Goal: Task Accomplishment & Management: Manage account settings

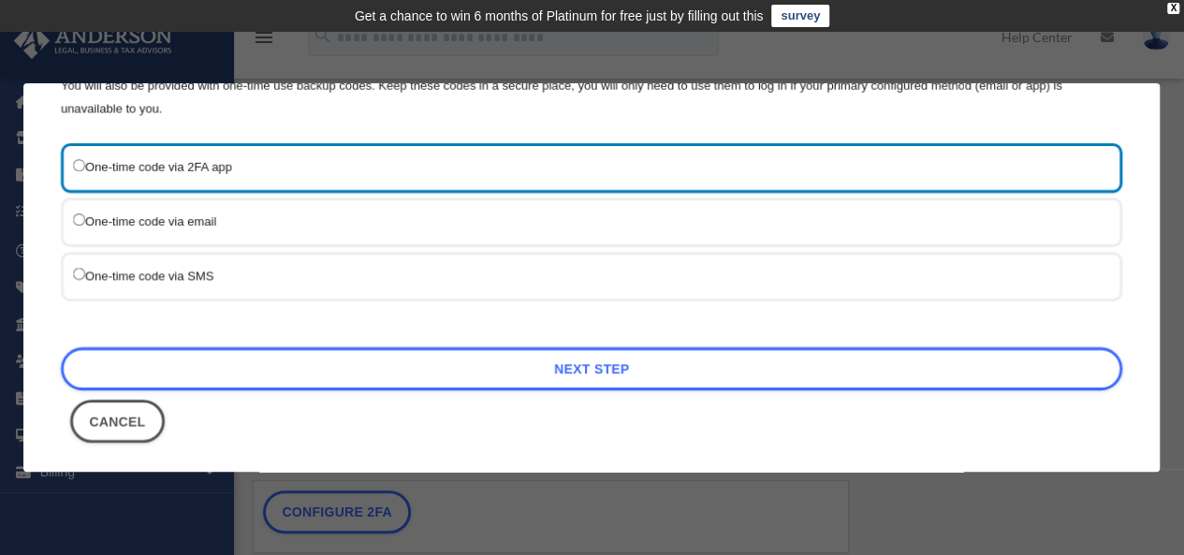
scroll to position [258, 0]
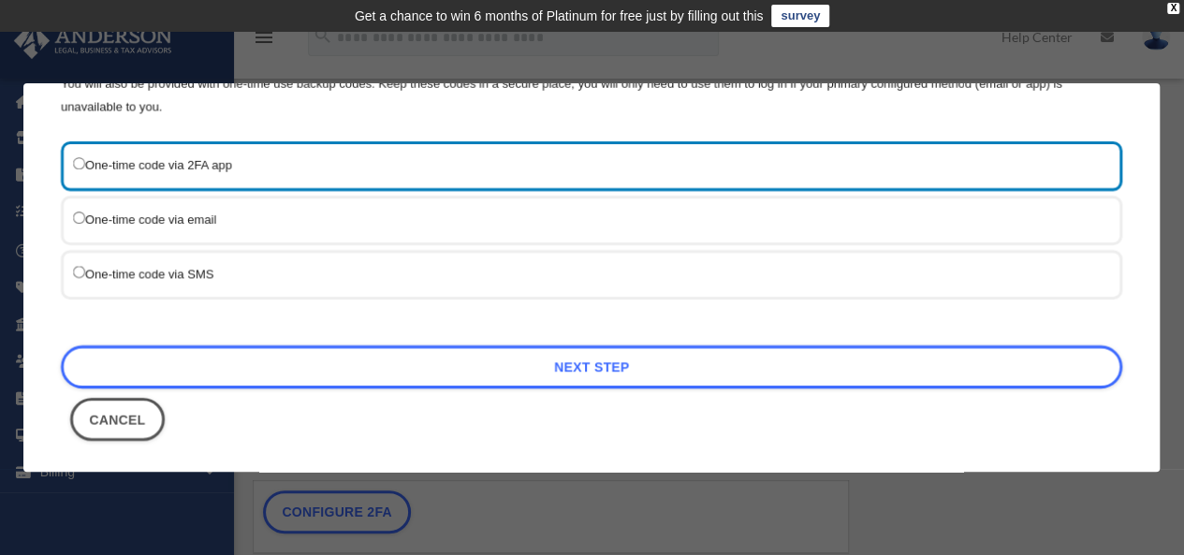
click at [92, 216] on label "One-time code via email" at bounding box center [582, 219] width 1018 height 23
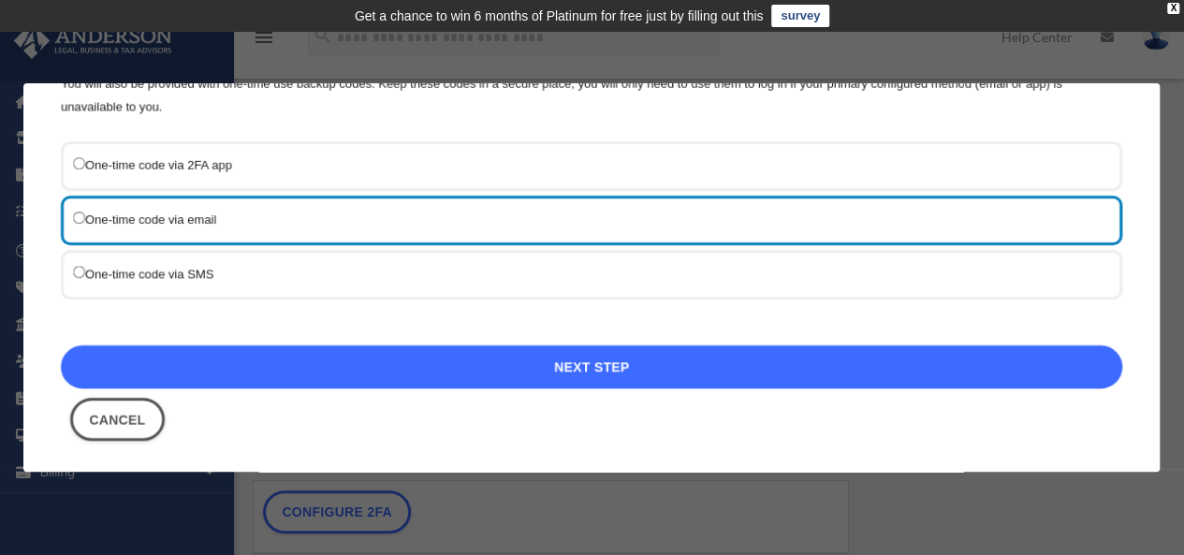
click at [631, 364] on link "Next Step" at bounding box center [591, 366] width 1061 height 43
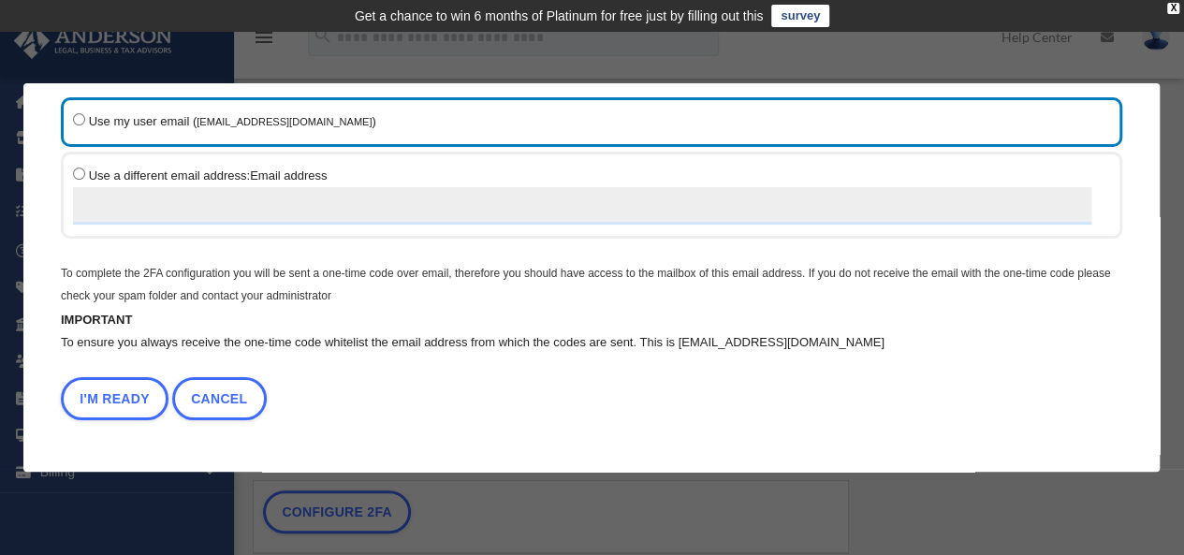
scroll to position [104, 0]
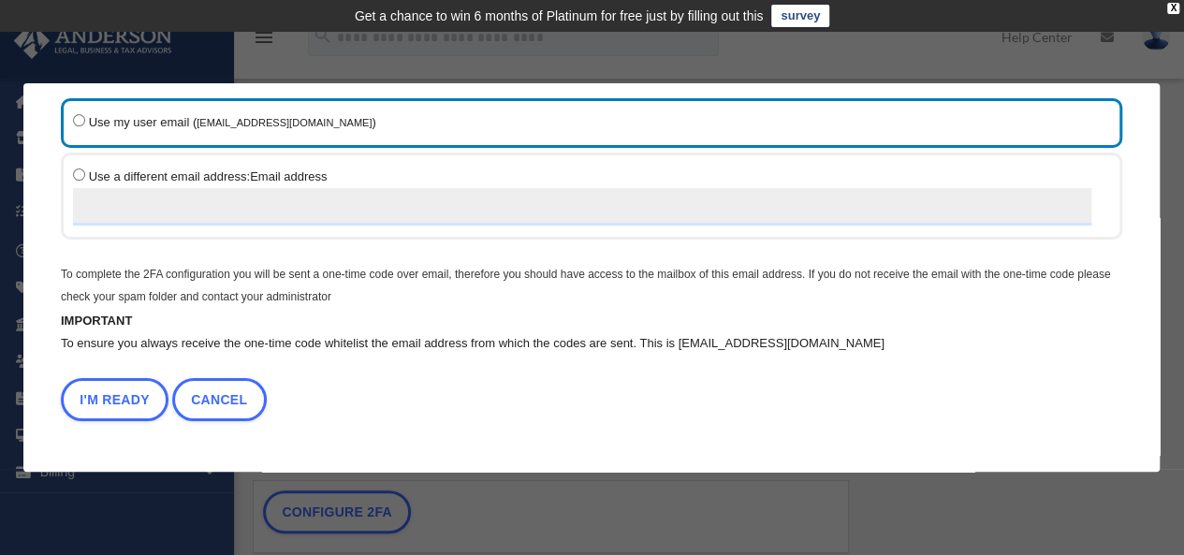
click at [381, 186] on label "Use a different email address: Email address" at bounding box center [582, 195] width 1018 height 61
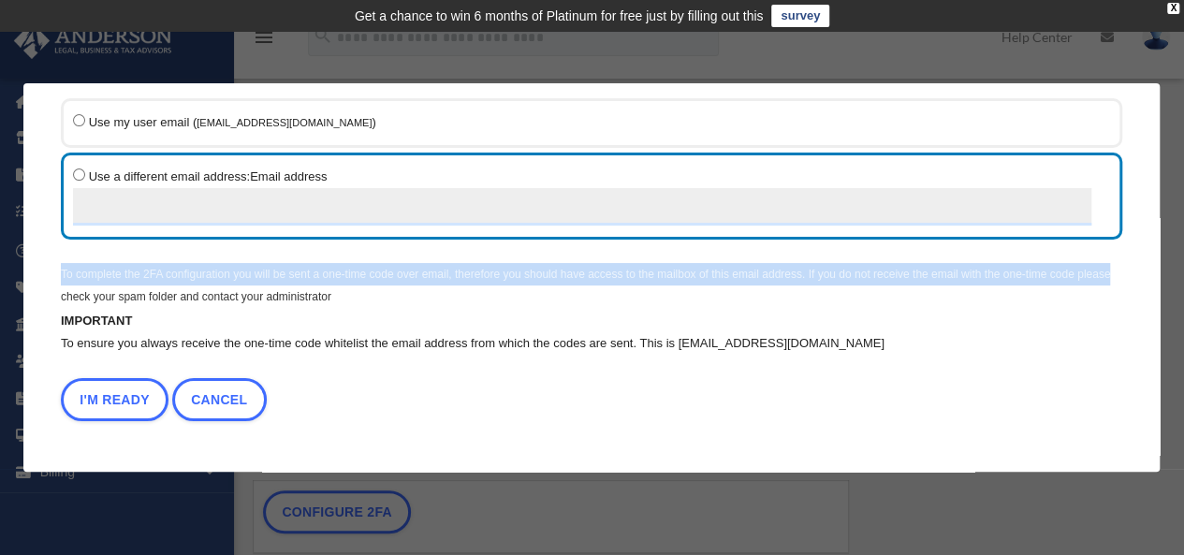
drag, startPoint x: 1146, startPoint y: 284, endPoint x: 1151, endPoint y: 208, distance: 76.9
click at [1151, 208] on div "Are you sure? Any unsaved changes will be lost! Yes No Choose the 2FA method Th…" at bounding box center [591, 277] width 1136 height 388
click at [1106, 276] on p "To complete the 2FA configuration you will be sent a one-time code over email, …" at bounding box center [591, 285] width 1061 height 45
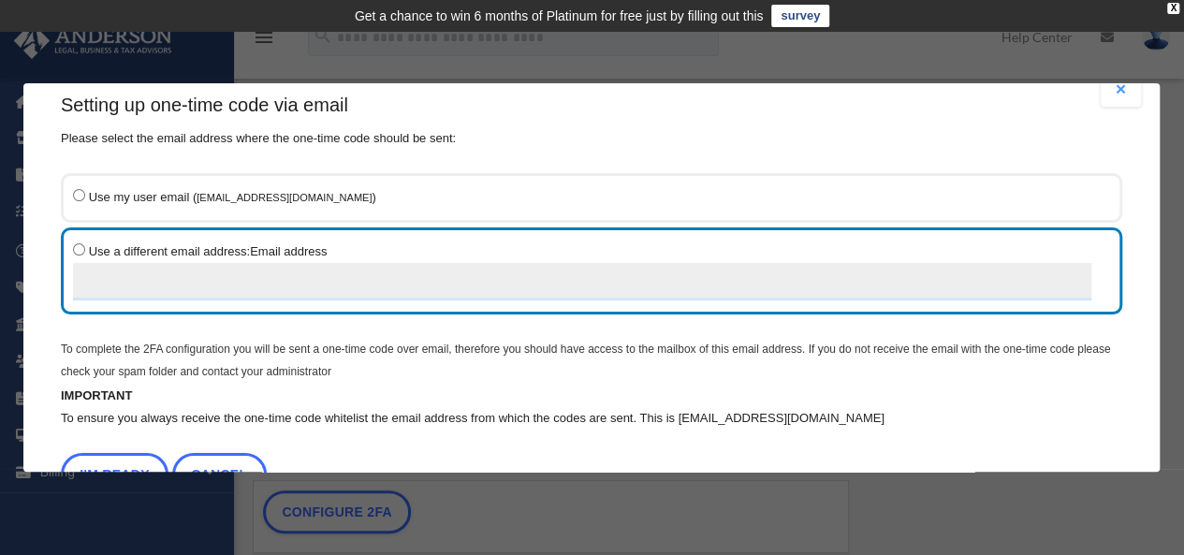
scroll to position [3, 0]
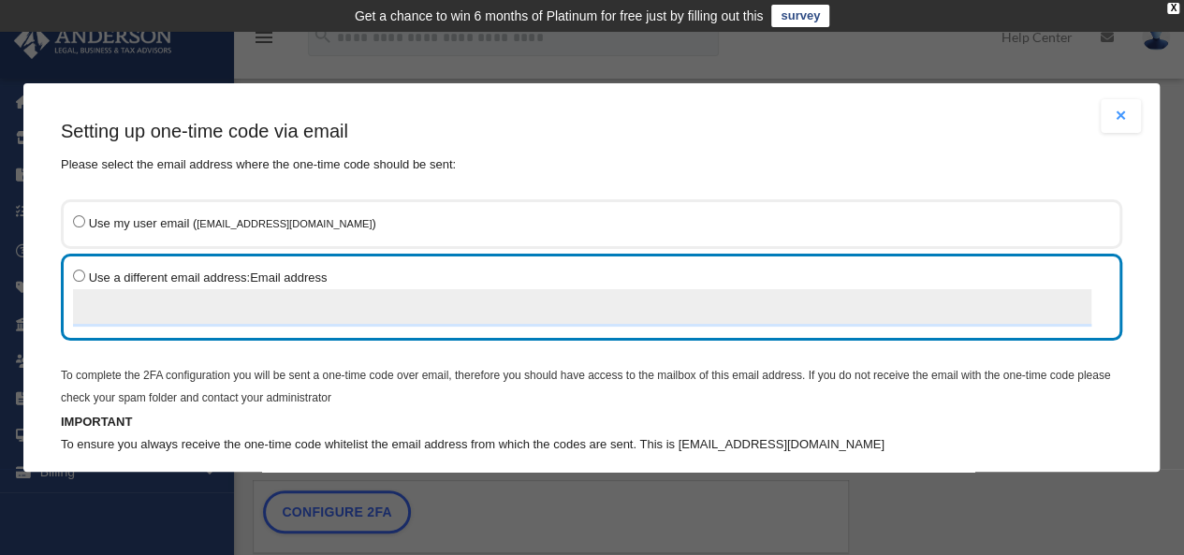
click at [110, 223] on span "Use my user email ( abhaybh@gmail.com )" at bounding box center [232, 223] width 287 height 14
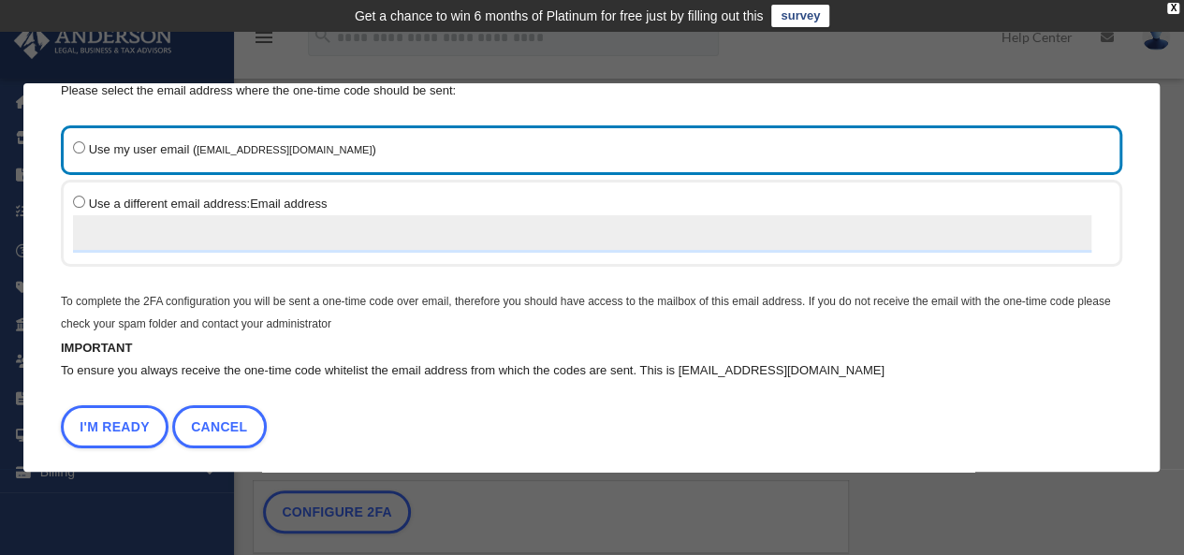
scroll to position [104, 0]
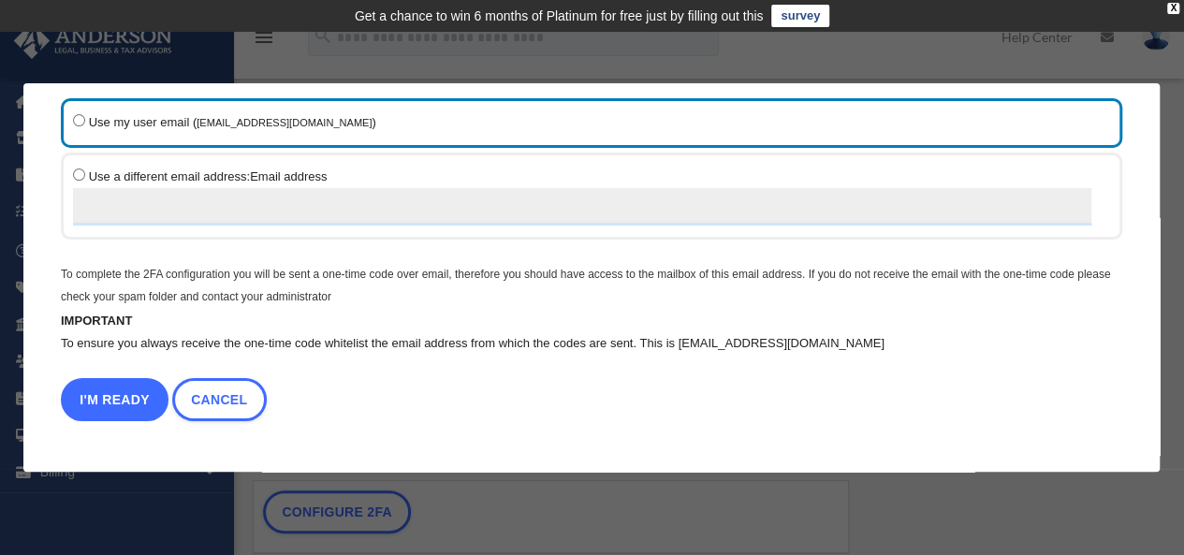
click at [92, 392] on button "I'm Ready" at bounding box center [115, 399] width 108 height 43
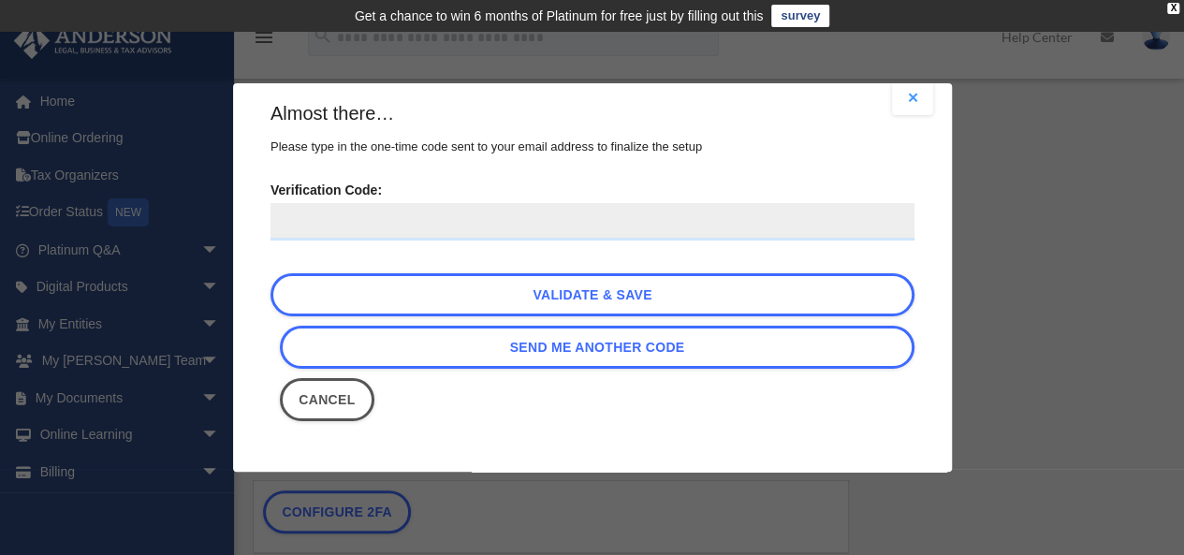
click at [622, 215] on input "Verification Code:" at bounding box center [592, 221] width 644 height 37
click at [427, 209] on input "Verification Code:" at bounding box center [592, 221] width 644 height 37
paste input "******"
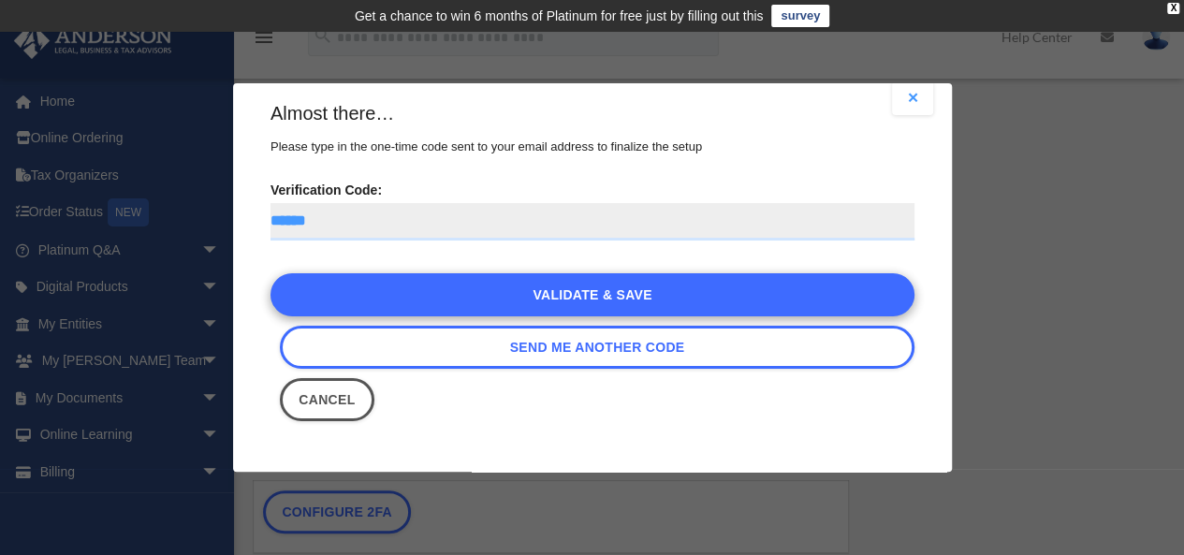
type input "******"
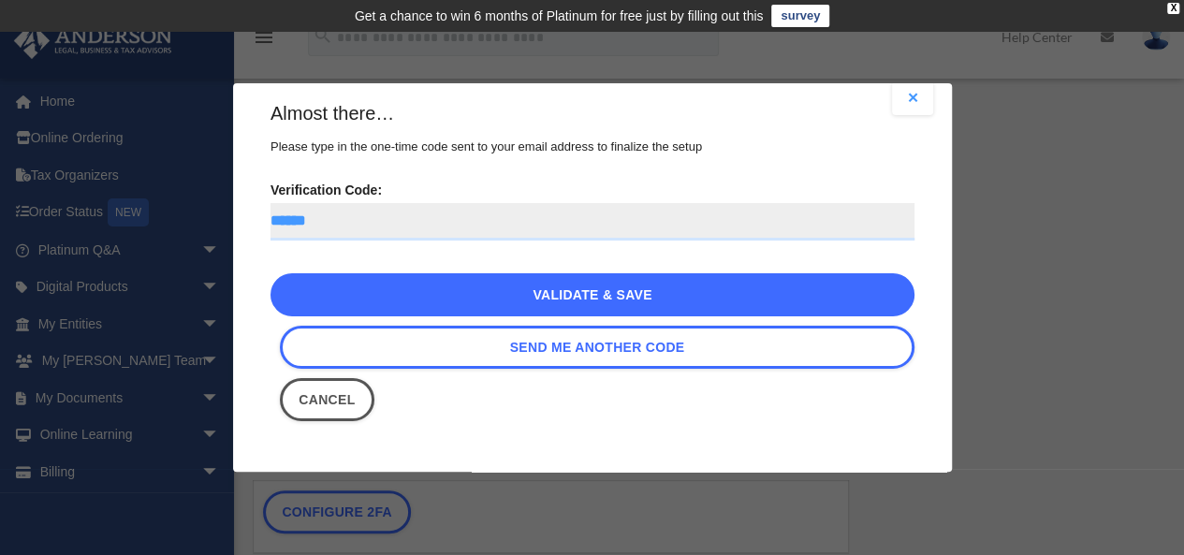
click at [527, 298] on link "Validate & Save" at bounding box center [592, 294] width 644 height 43
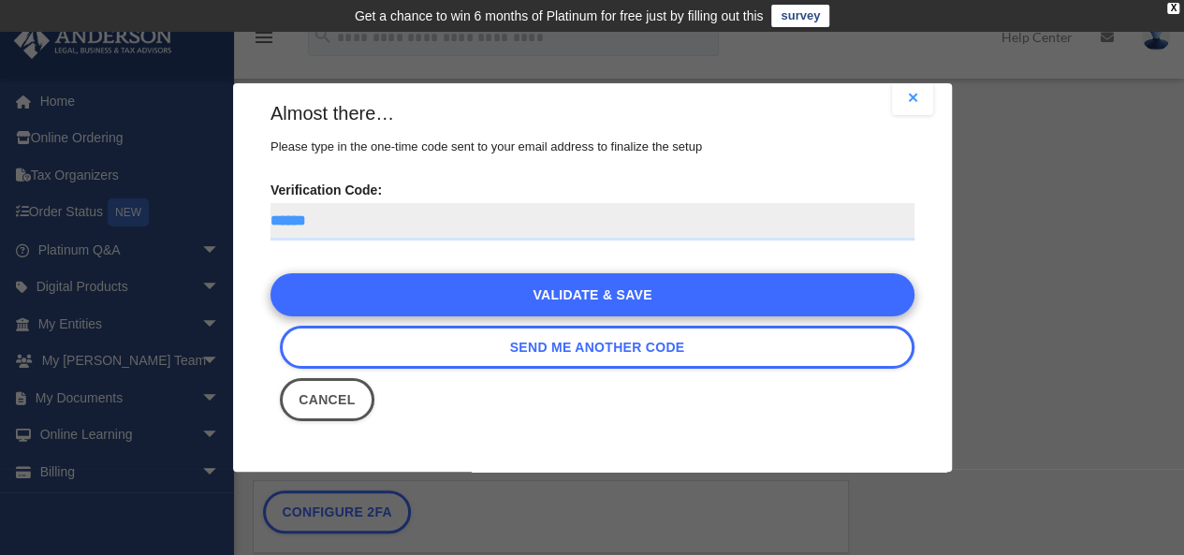
scroll to position [0, 0]
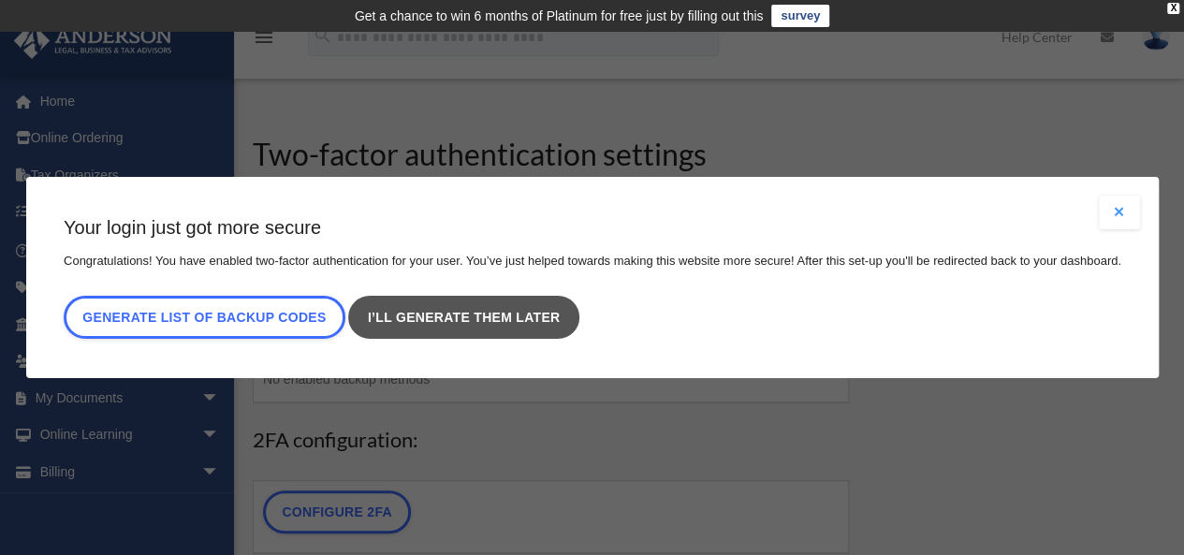
click at [475, 328] on link "I’ll generate them later" at bounding box center [463, 317] width 230 height 43
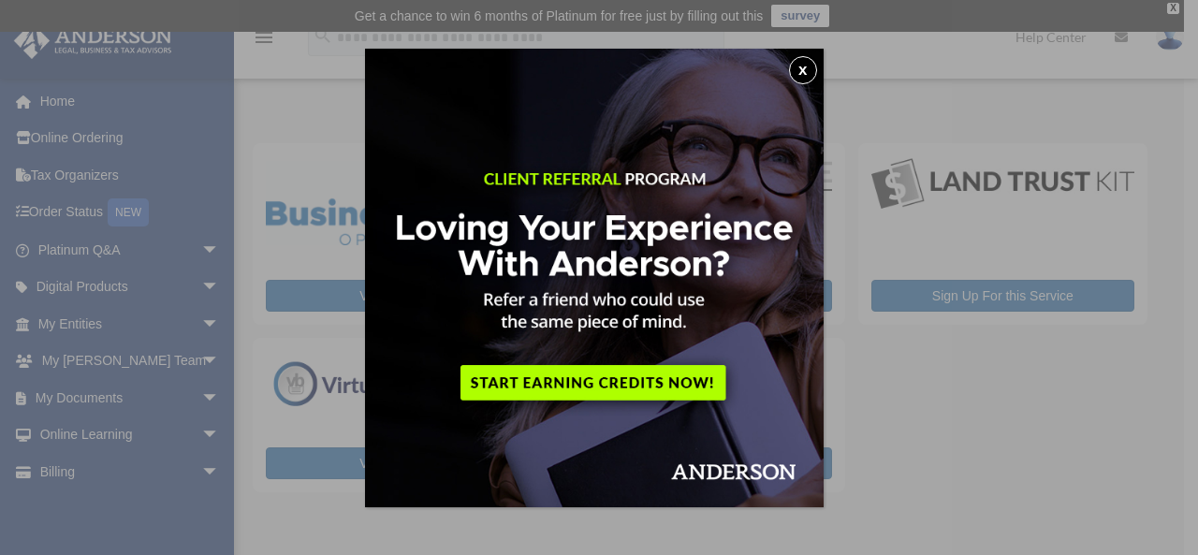
click at [812, 66] on button "x" at bounding box center [803, 70] width 28 height 28
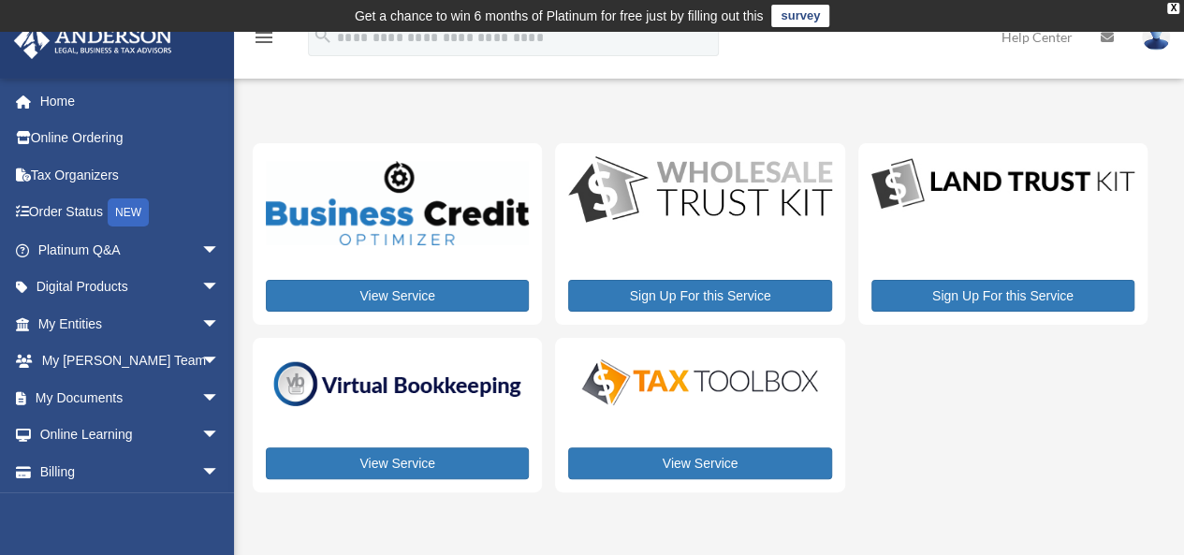
click at [1009, 368] on div "View Service Sign Up For this Service Sign Up For this Service View Service Vie…" at bounding box center [700, 317] width 895 height 349
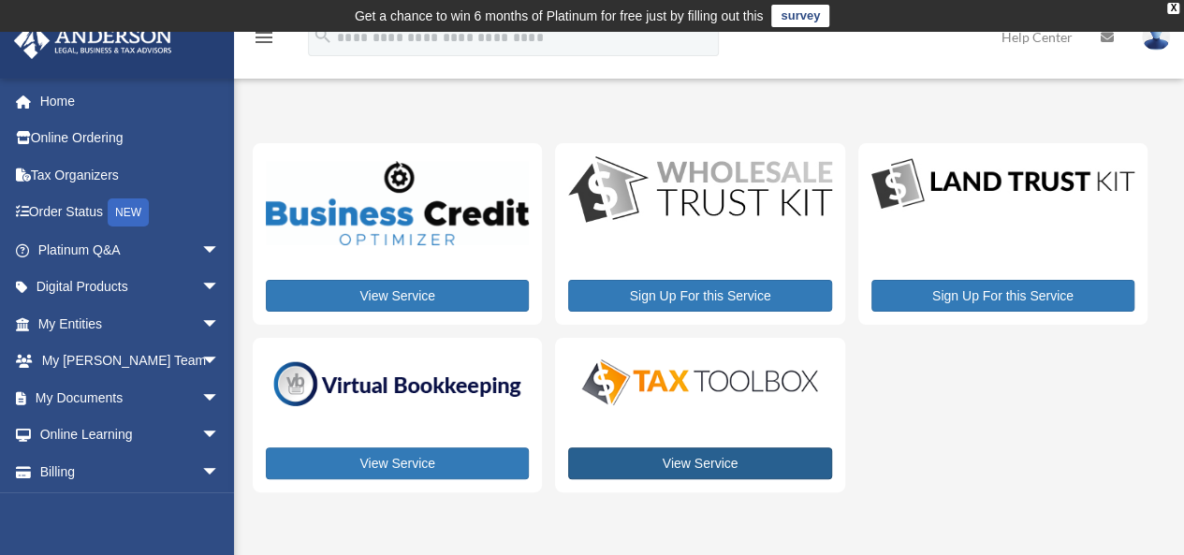
click at [708, 461] on link "View Service" at bounding box center [699, 463] width 263 height 32
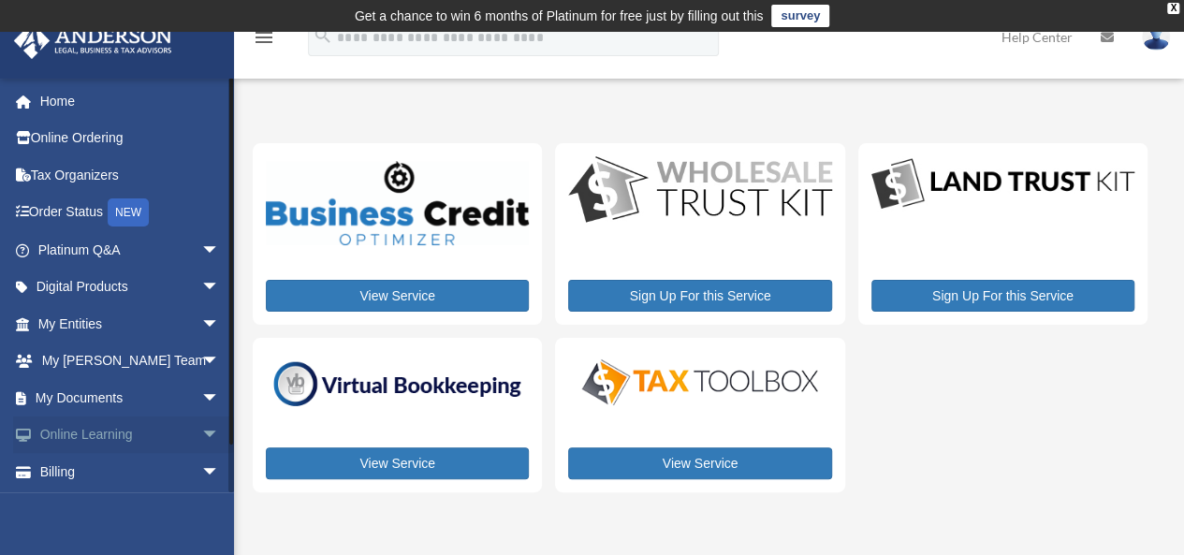
click at [201, 435] on span "arrow_drop_down" at bounding box center [219, 435] width 37 height 38
click at [99, 475] on link "Courses" at bounding box center [137, 471] width 222 height 37
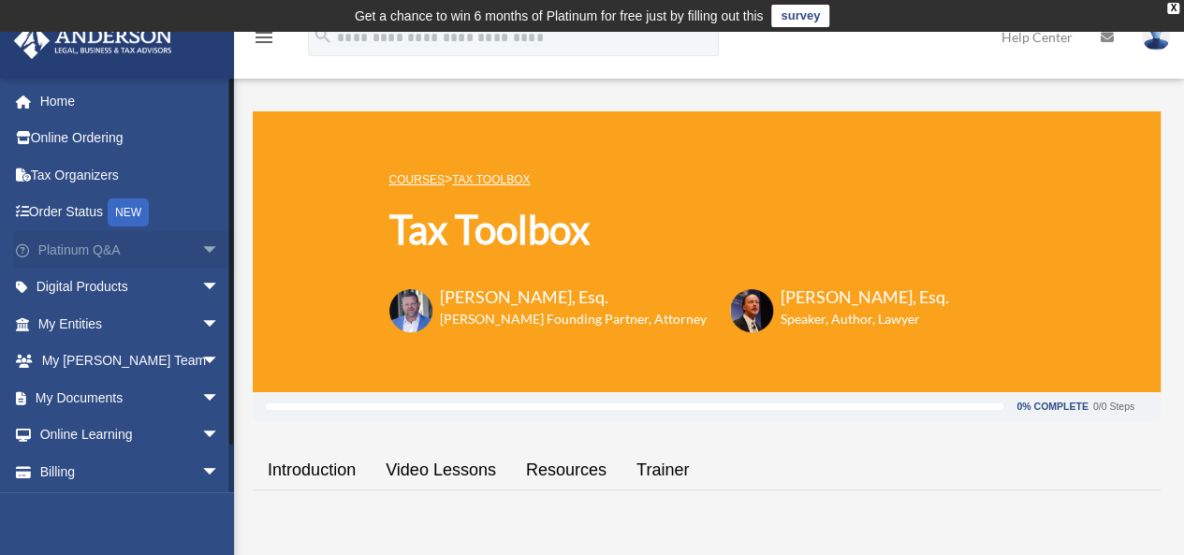
click at [201, 244] on span "arrow_drop_down" at bounding box center [219, 250] width 37 height 38
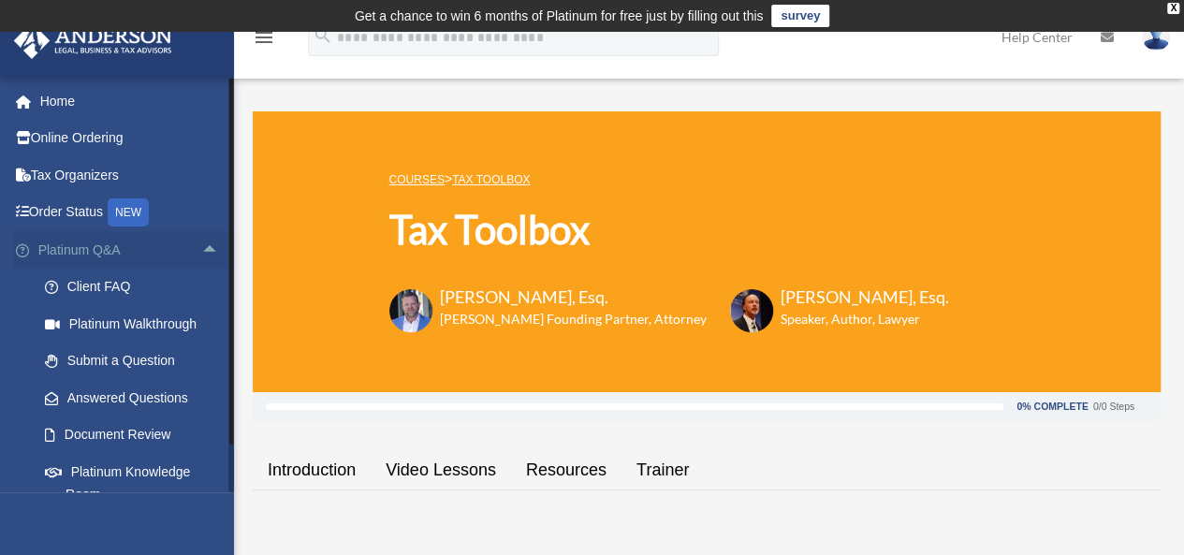
click at [201, 244] on span "arrow_drop_up" at bounding box center [219, 250] width 37 height 38
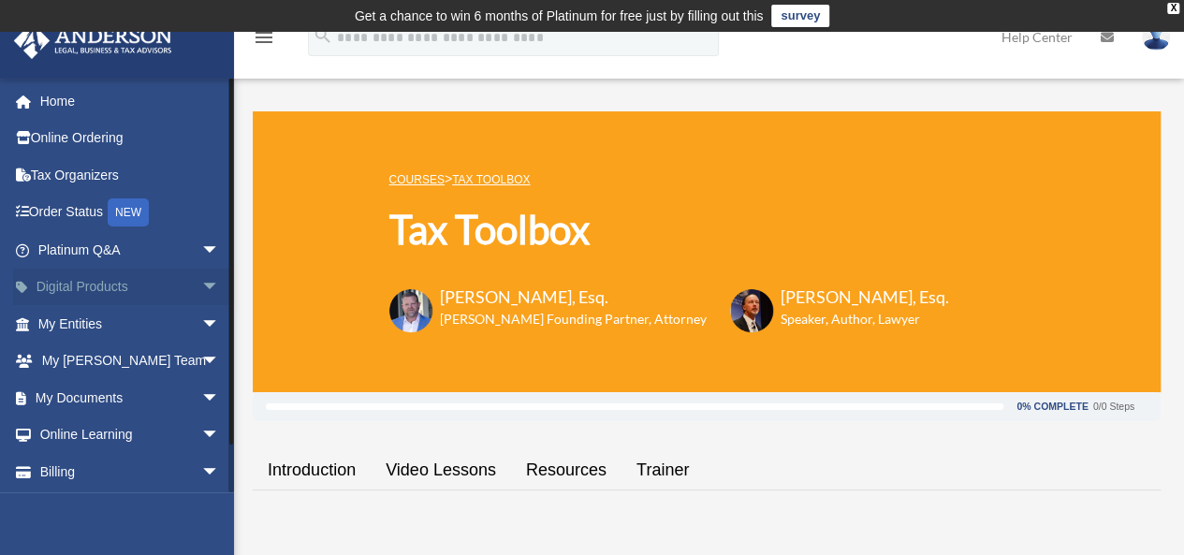
click at [201, 283] on span "arrow_drop_down" at bounding box center [219, 288] width 37 height 38
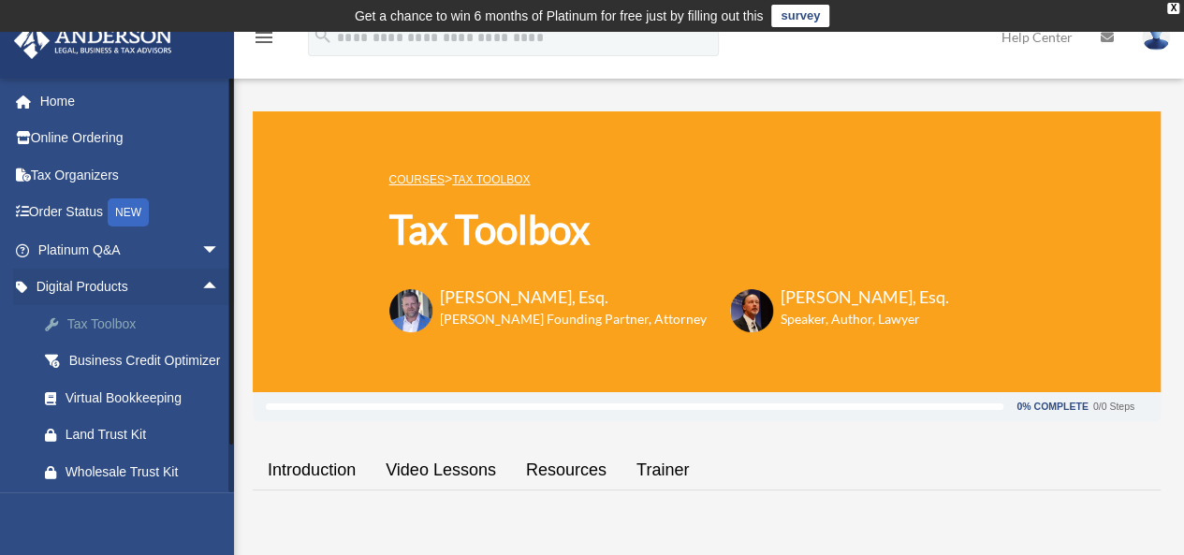
click at [107, 323] on div "Tax Toolbox" at bounding box center [145, 324] width 159 height 23
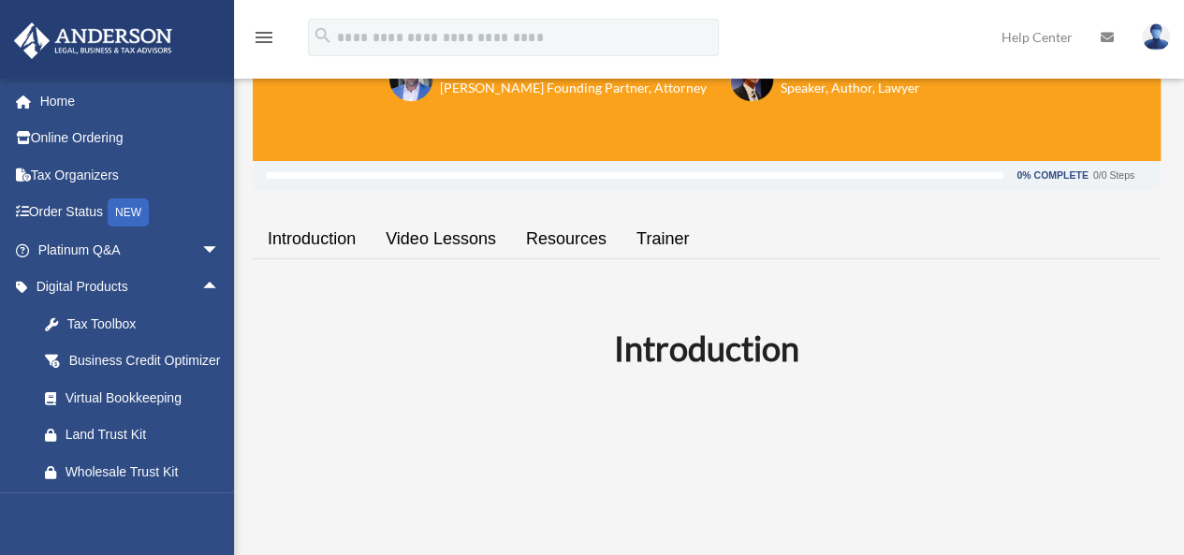
scroll to position [238, 0]
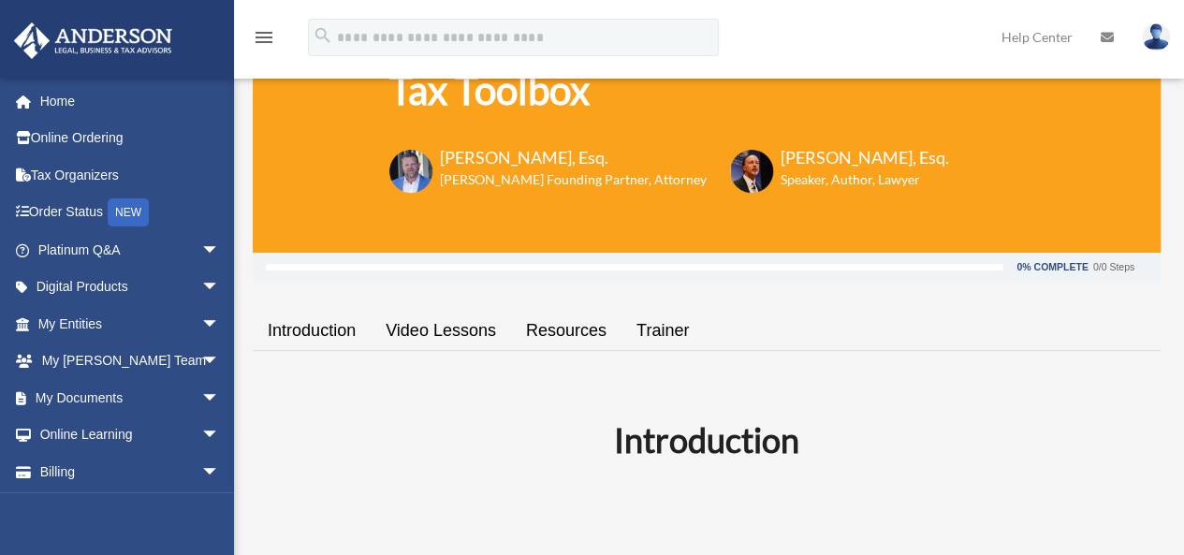
scroll to position [253, 0]
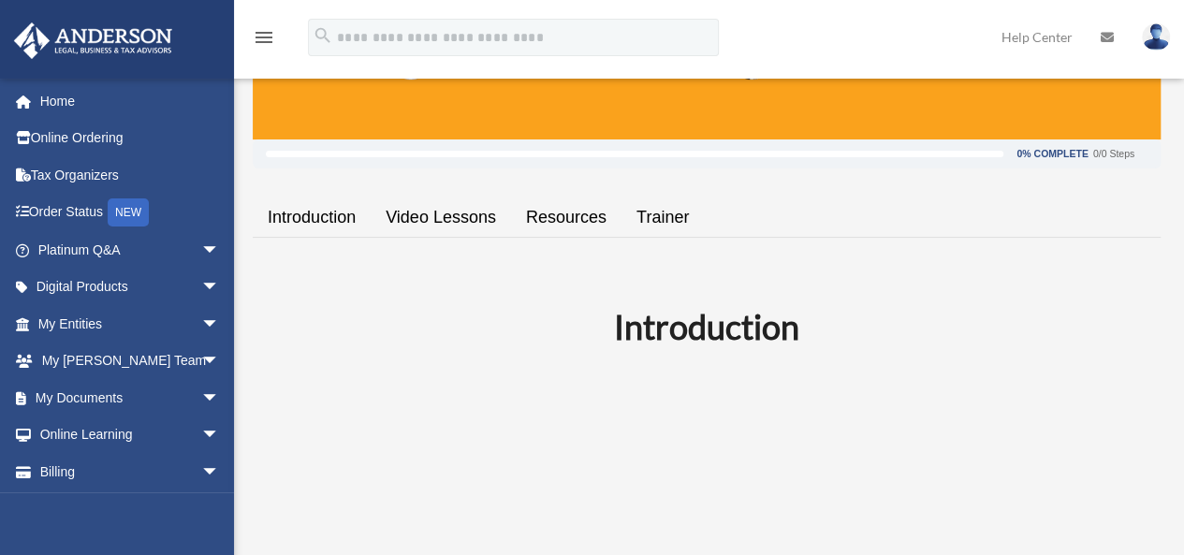
click at [488, 215] on link "Video Lessons" at bounding box center [441, 217] width 140 height 53
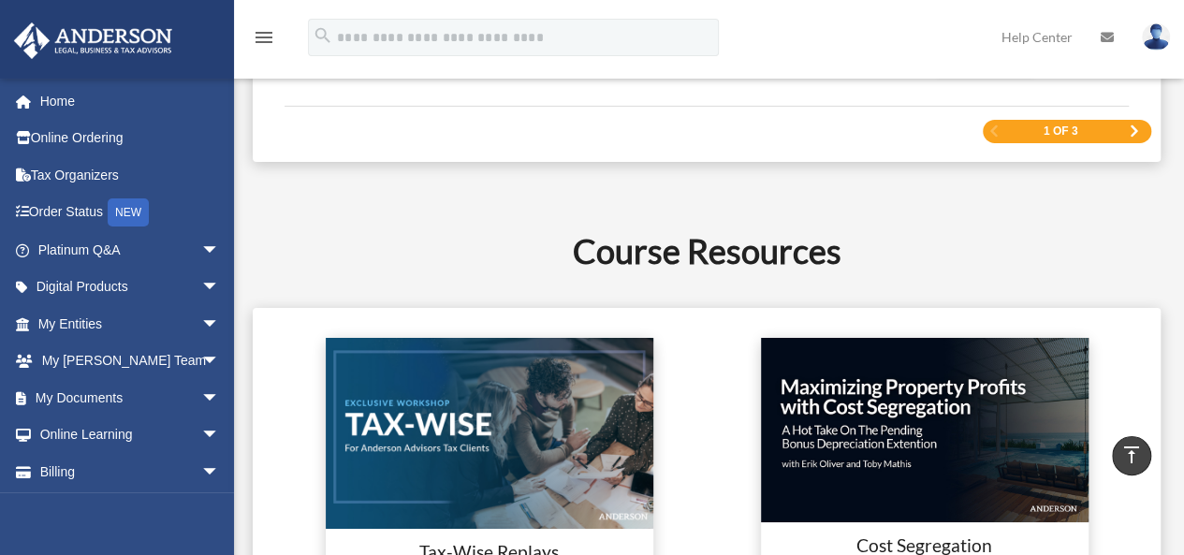
scroll to position [2952, 0]
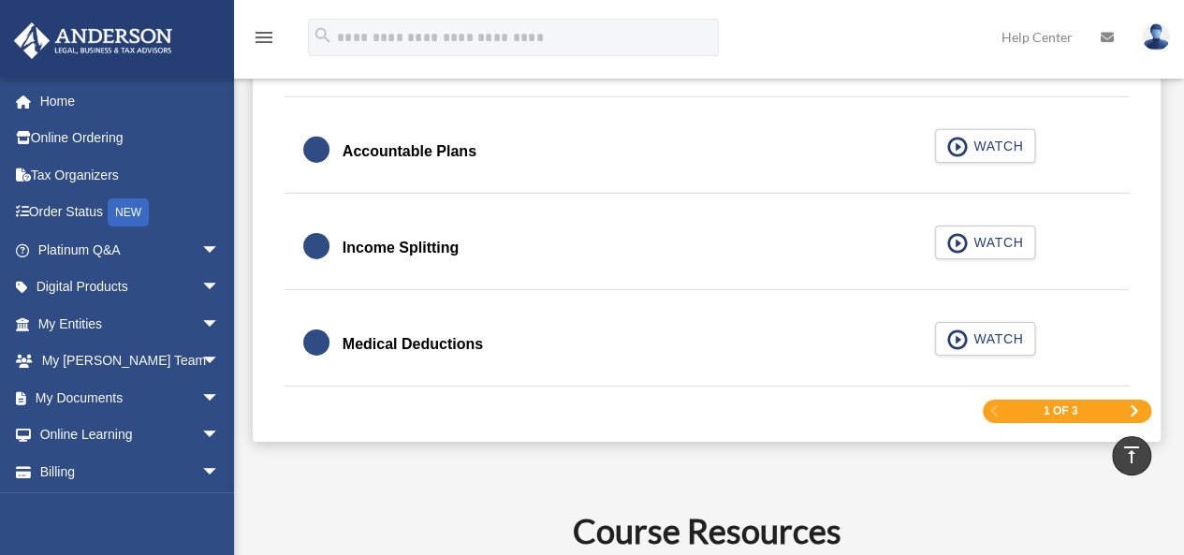
click at [1128, 415] on div "1 of 3" at bounding box center [1067, 411] width 168 height 23
click at [1137, 400] on div "1 of 3" at bounding box center [1067, 411] width 168 height 23
click at [1136, 405] on span "Next Page" at bounding box center [1134, 410] width 11 height 11
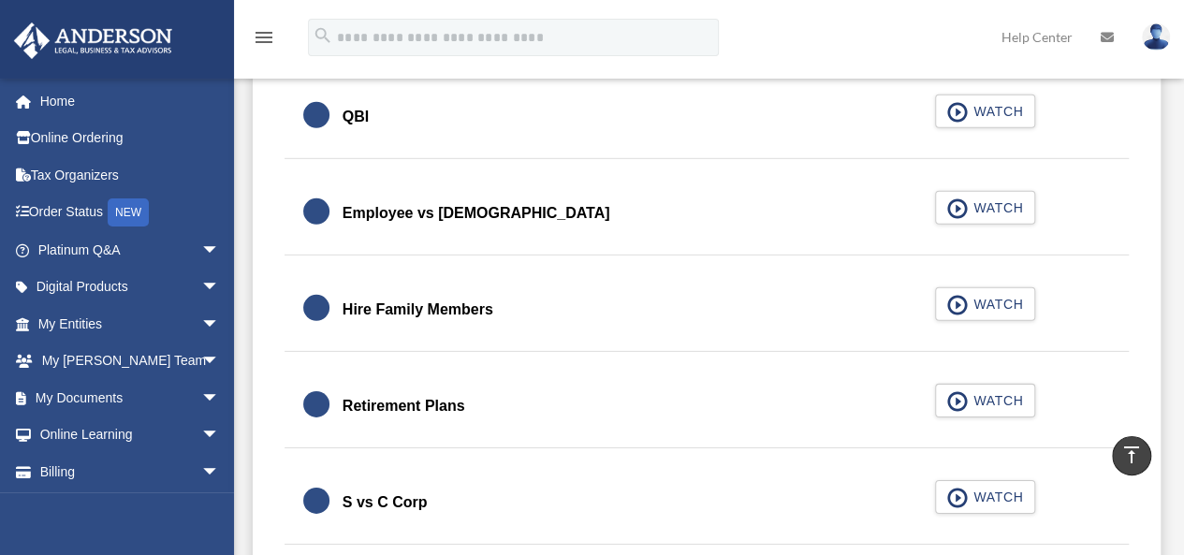
scroll to position [2879, 0]
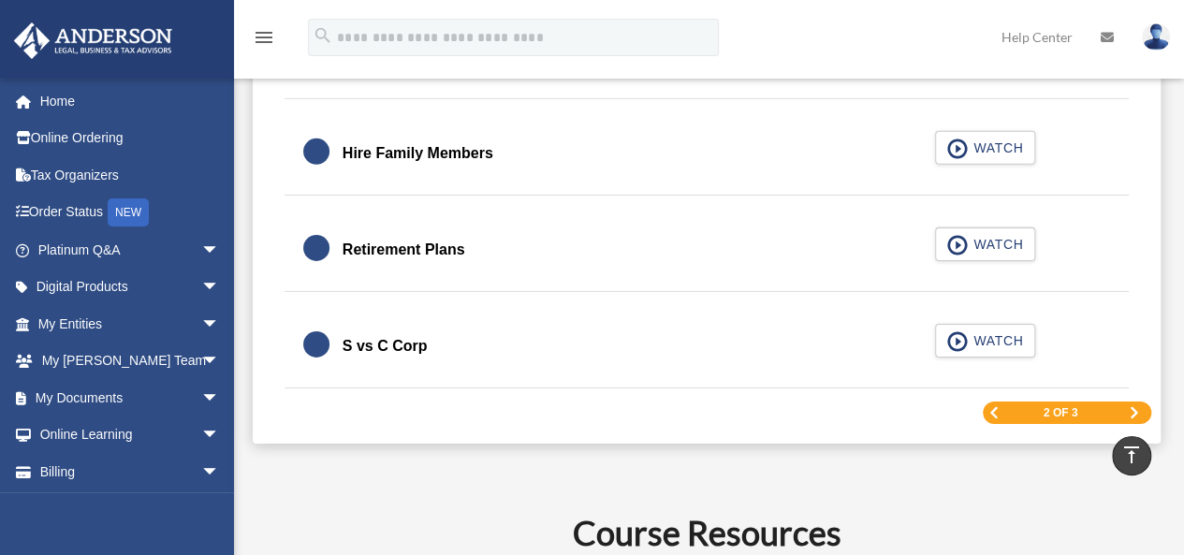
click at [1134, 407] on span "Next Page" at bounding box center [1134, 412] width 11 height 11
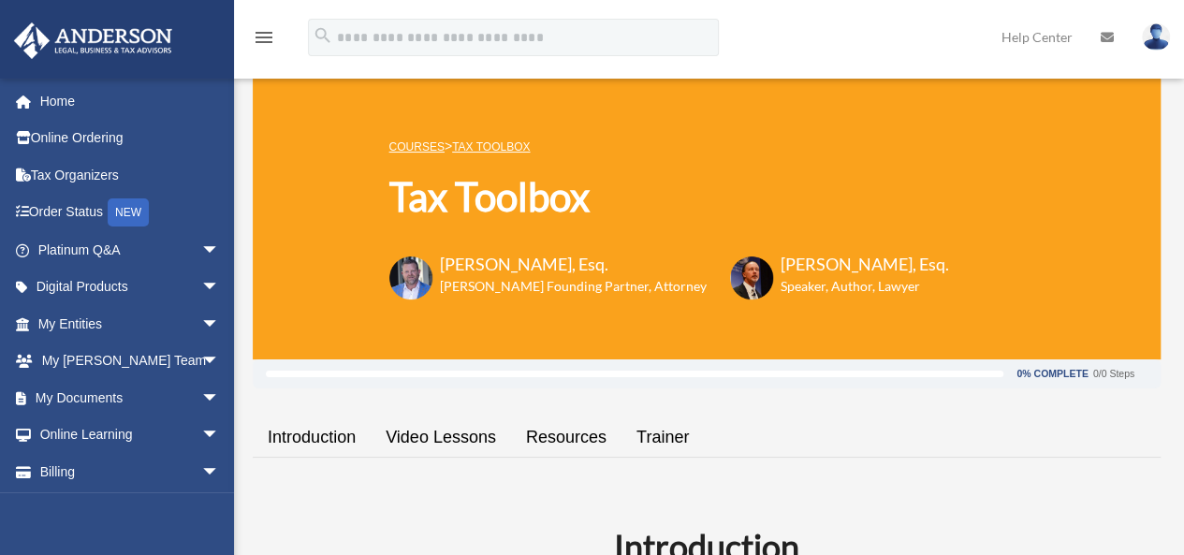
scroll to position [0, 0]
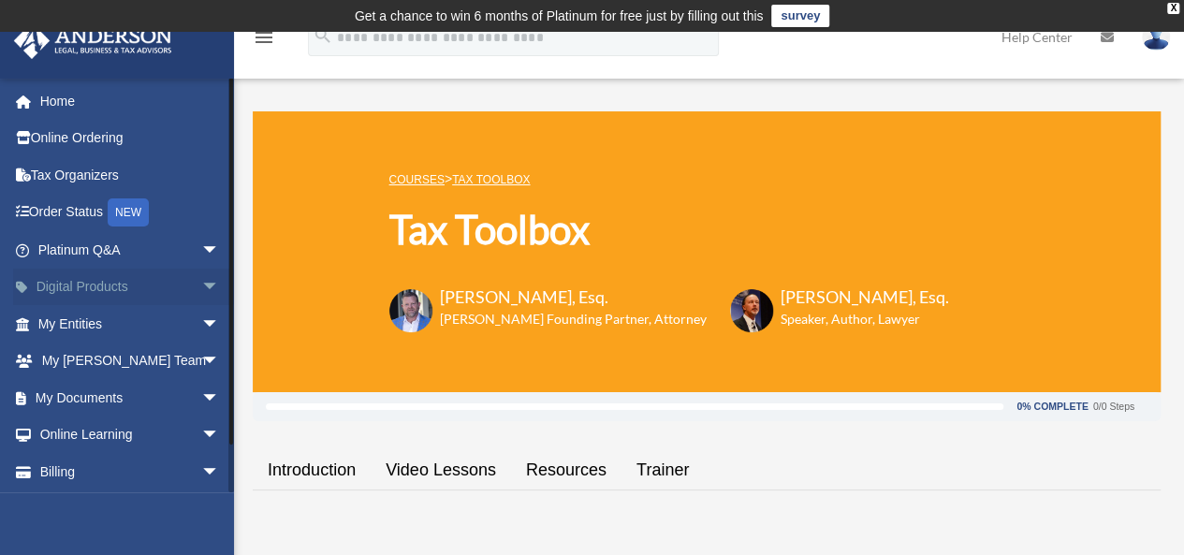
click at [201, 284] on span "arrow_drop_down" at bounding box center [219, 288] width 37 height 38
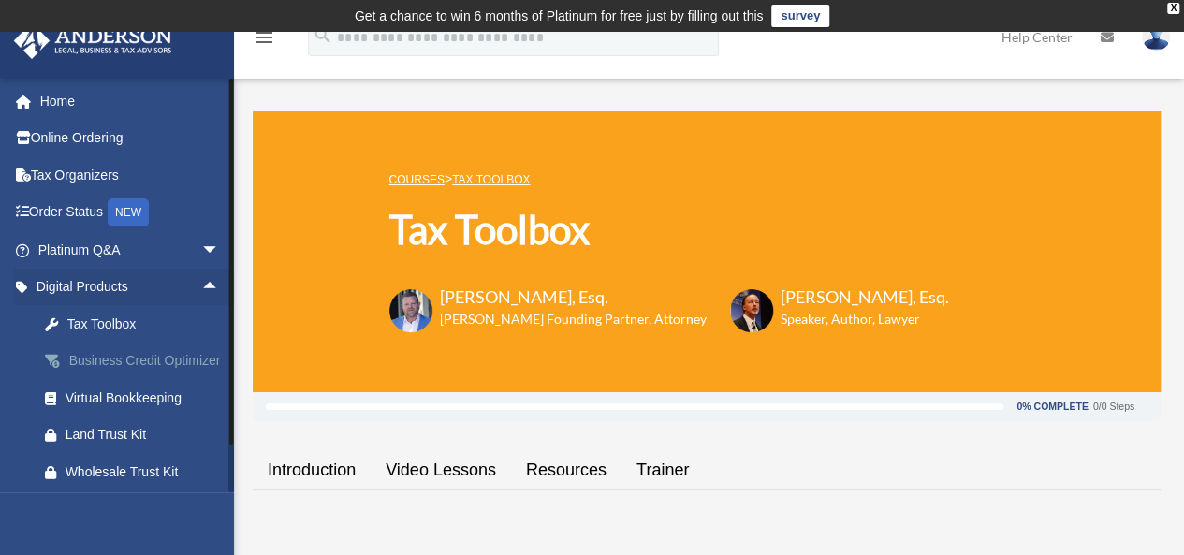
click at [158, 367] on div "Business Credit Optimizer" at bounding box center [145, 360] width 159 height 23
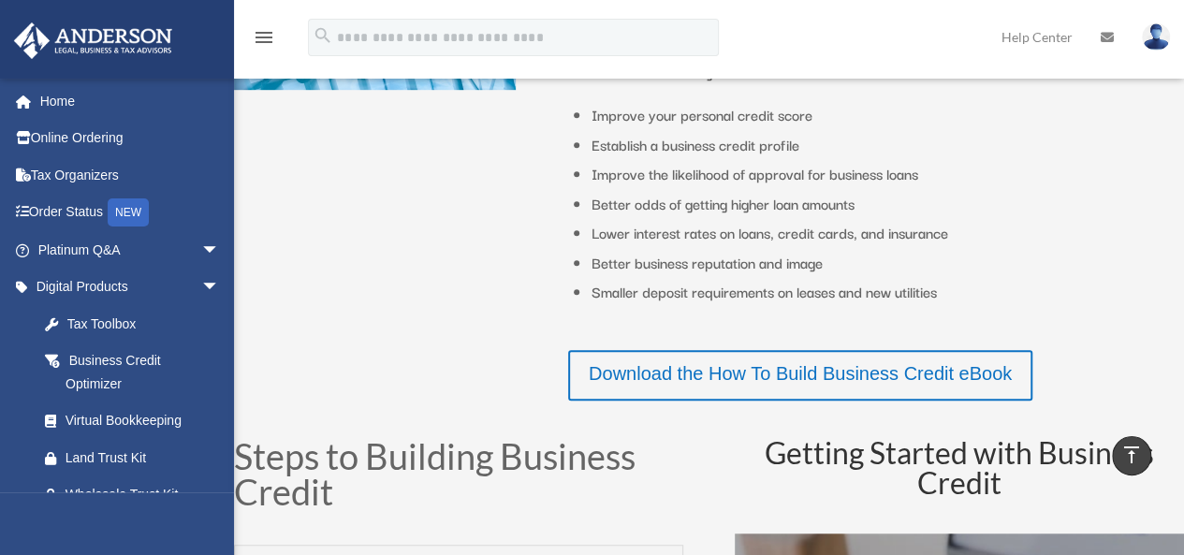
scroll to position [470, 0]
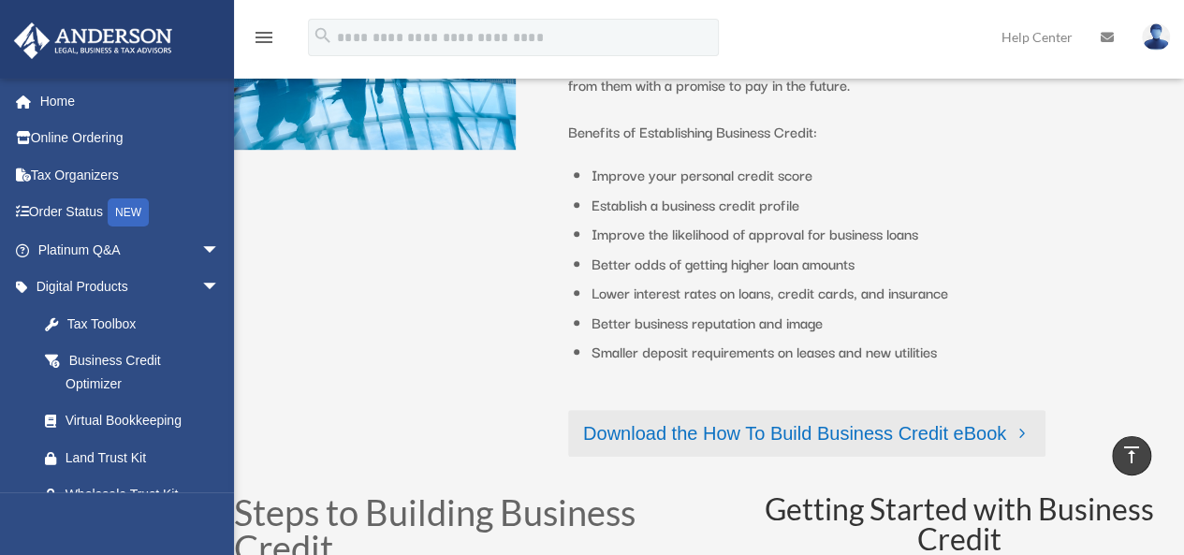
click at [786, 433] on link "Download the How To Build Business Credit eBook" at bounding box center [806, 433] width 477 height 47
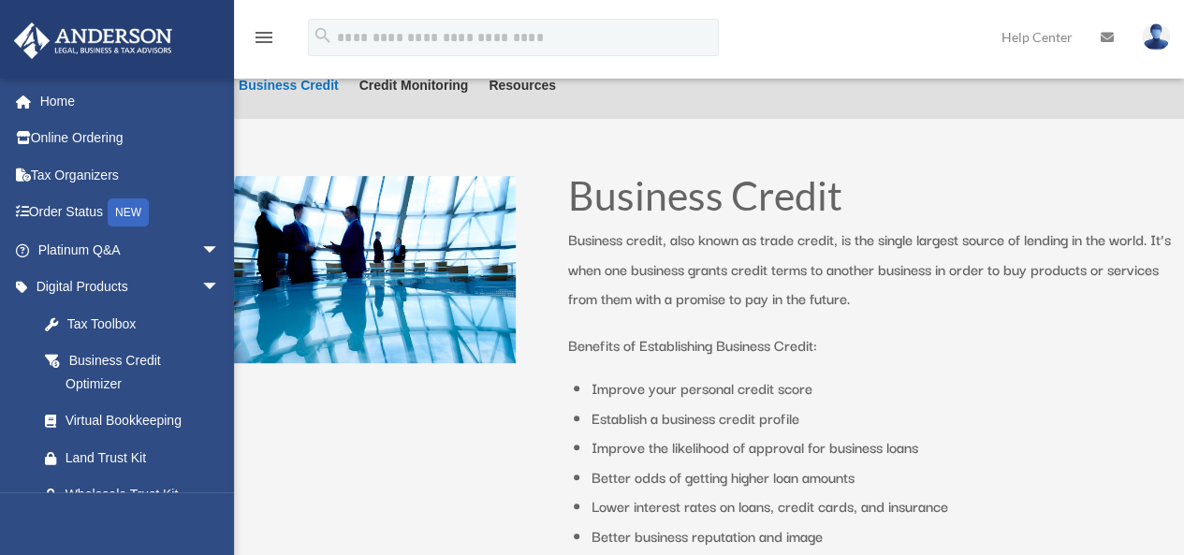
scroll to position [0, 0]
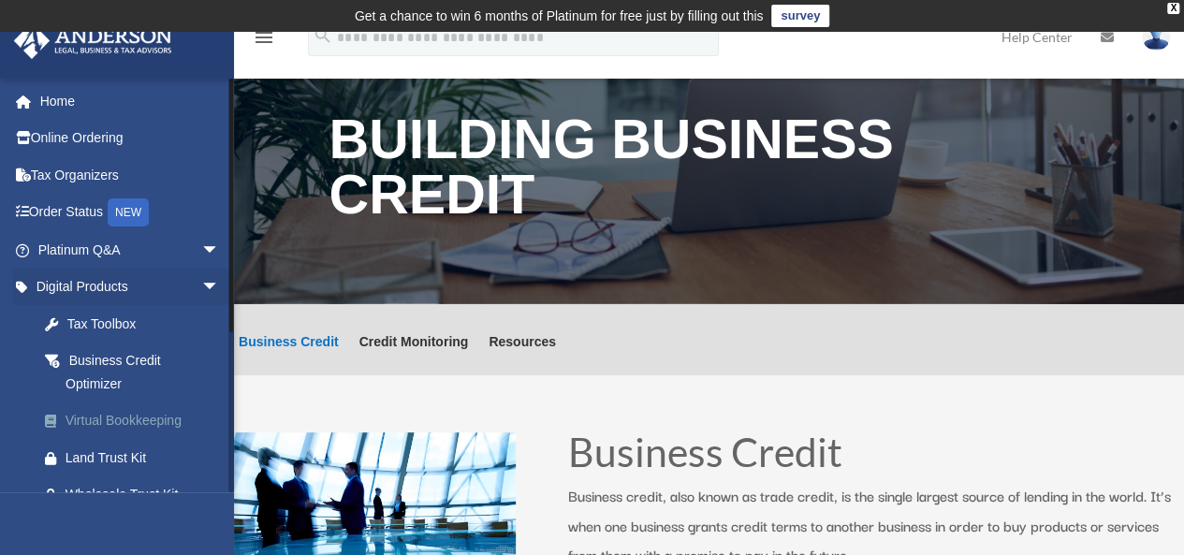
click at [112, 422] on div "Virtual Bookkeeping" at bounding box center [145, 420] width 159 height 23
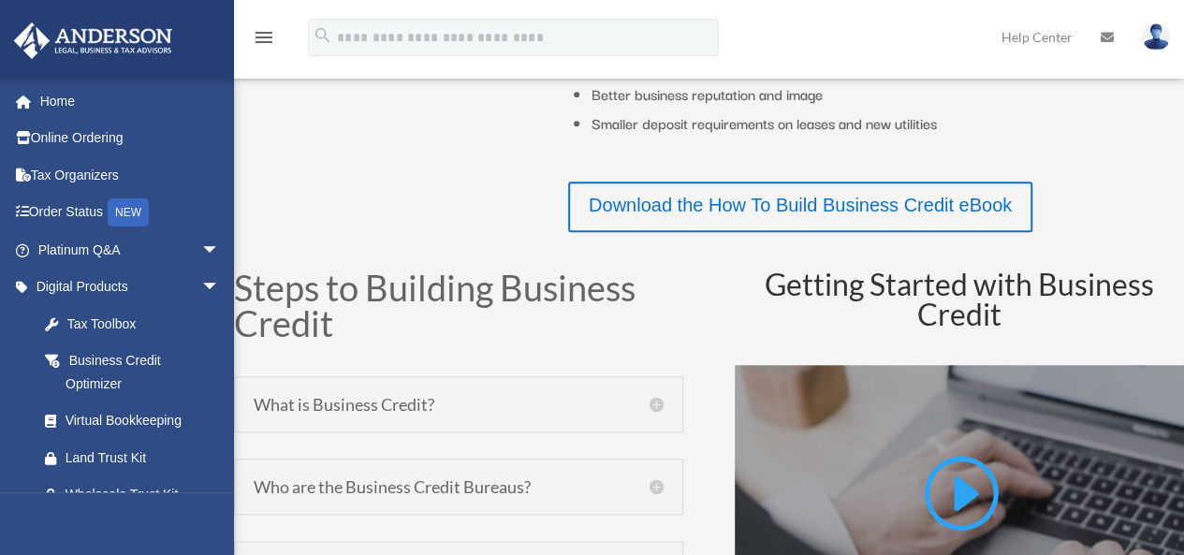
scroll to position [701, 0]
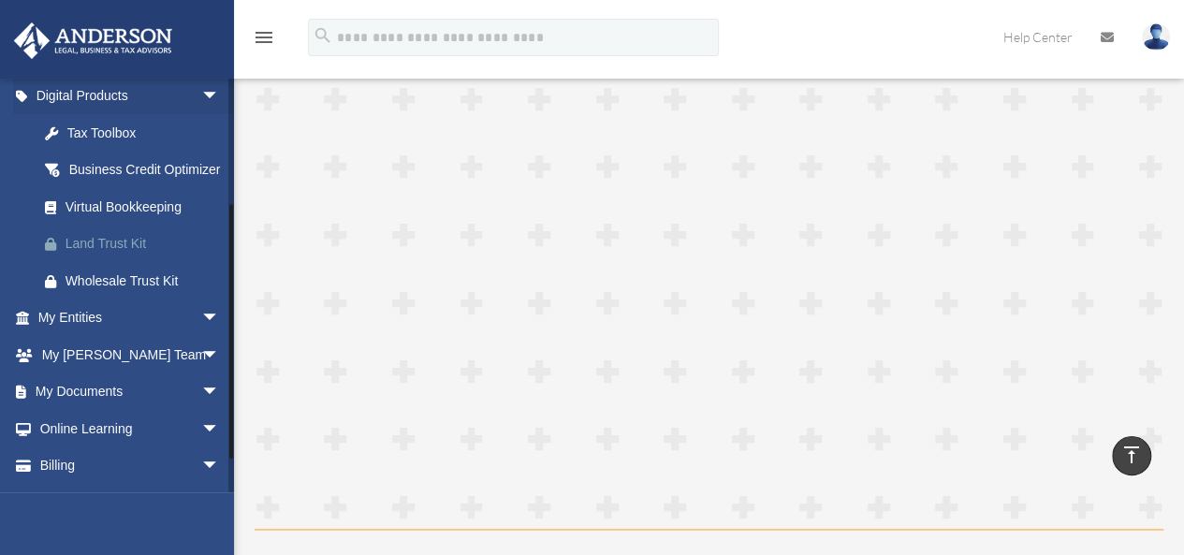
scroll to position [195, 0]
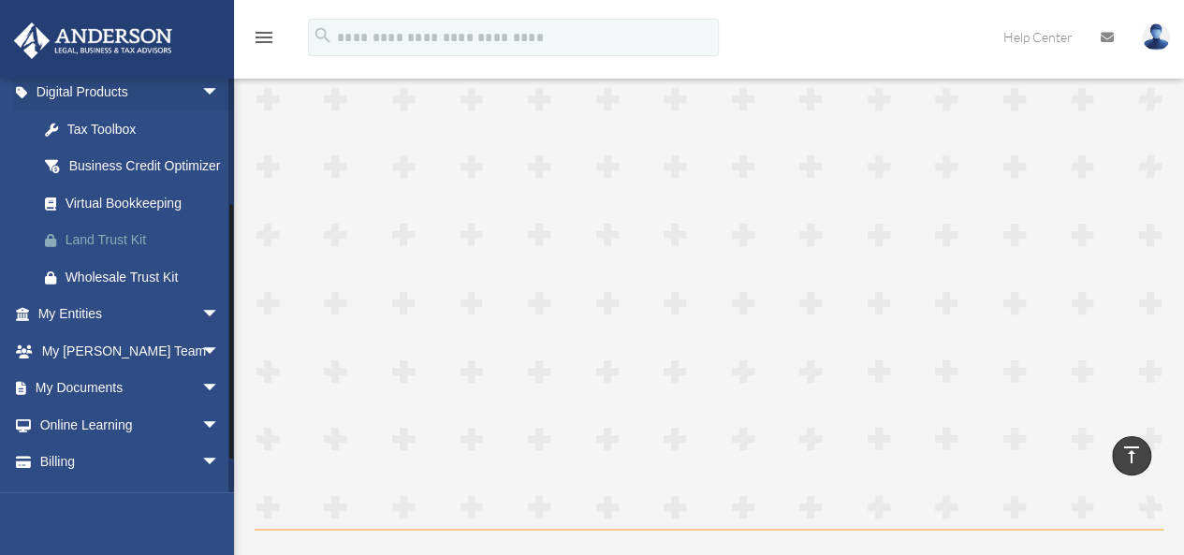
drag, startPoint x: 230, startPoint y: 138, endPoint x: 224, endPoint y: 263, distance: 125.6
click at [224, 263] on div "[EMAIL_ADDRESS][DOMAIN_NAME] Sign Out [EMAIL_ADDRESS][DOMAIN_NAME] Home Online …" at bounding box center [117, 285] width 234 height 415
click at [149, 252] on div "Land Trust Kit" at bounding box center [145, 239] width 159 height 23
click at [109, 289] on div "Wholesale Trust Kit" at bounding box center [145, 277] width 159 height 23
click at [201, 406] on span "arrow_drop_down" at bounding box center [219, 389] width 37 height 38
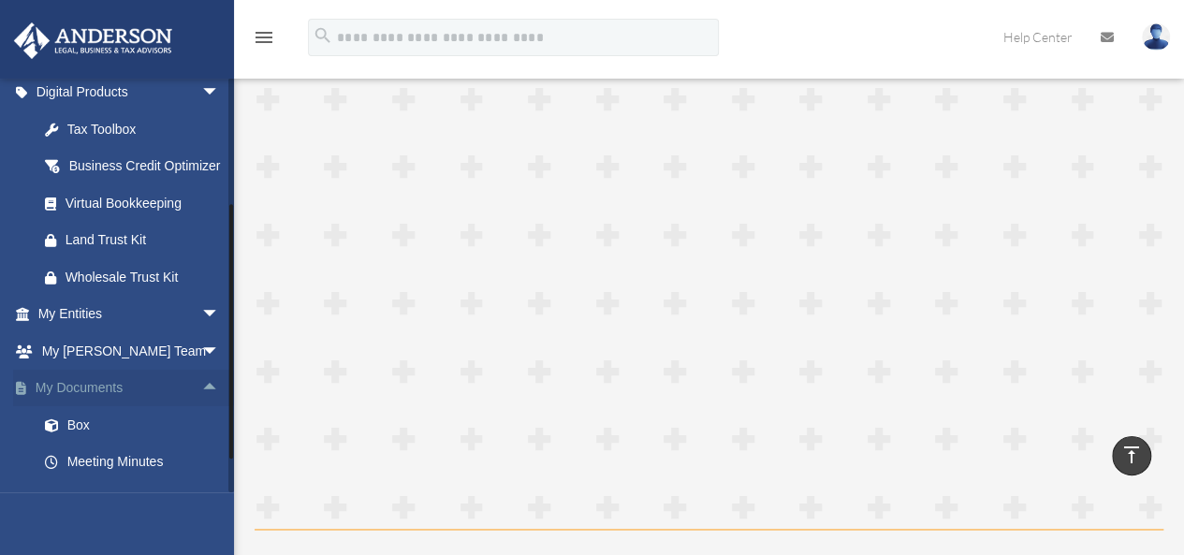
click at [201, 406] on span "arrow_drop_up" at bounding box center [219, 389] width 37 height 38
click at [201, 406] on span "arrow_drop_down" at bounding box center [219, 389] width 37 height 38
click at [201, 406] on span "arrow_drop_up" at bounding box center [219, 389] width 37 height 38
click at [201, 408] on span "arrow_drop_down" at bounding box center [219, 389] width 37 height 38
click at [137, 481] on link "Meeting Minutes" at bounding box center [137, 462] width 222 height 37
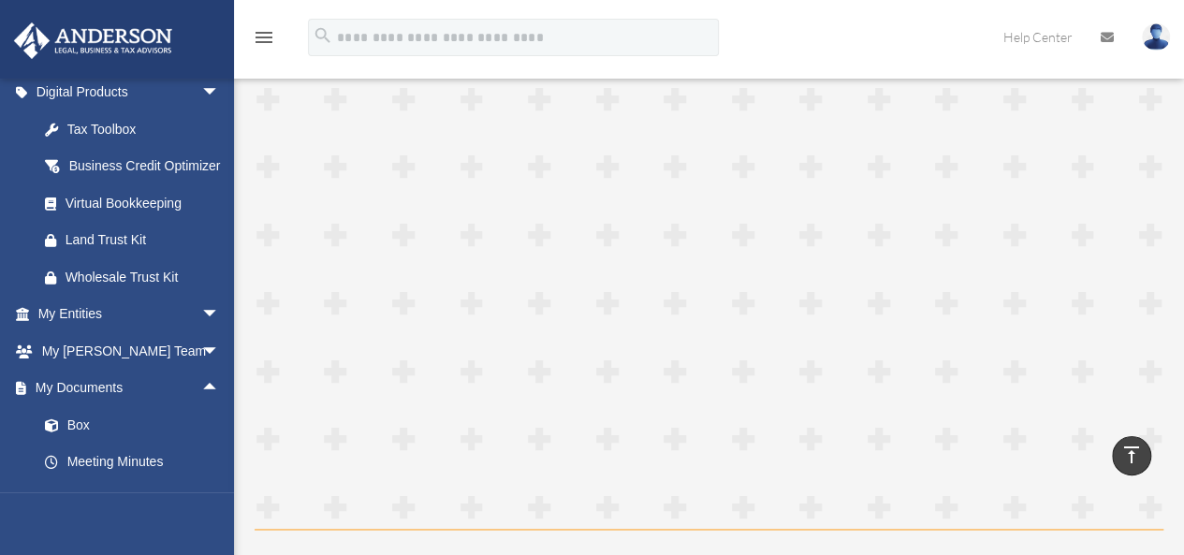
scroll to position [4950, 0]
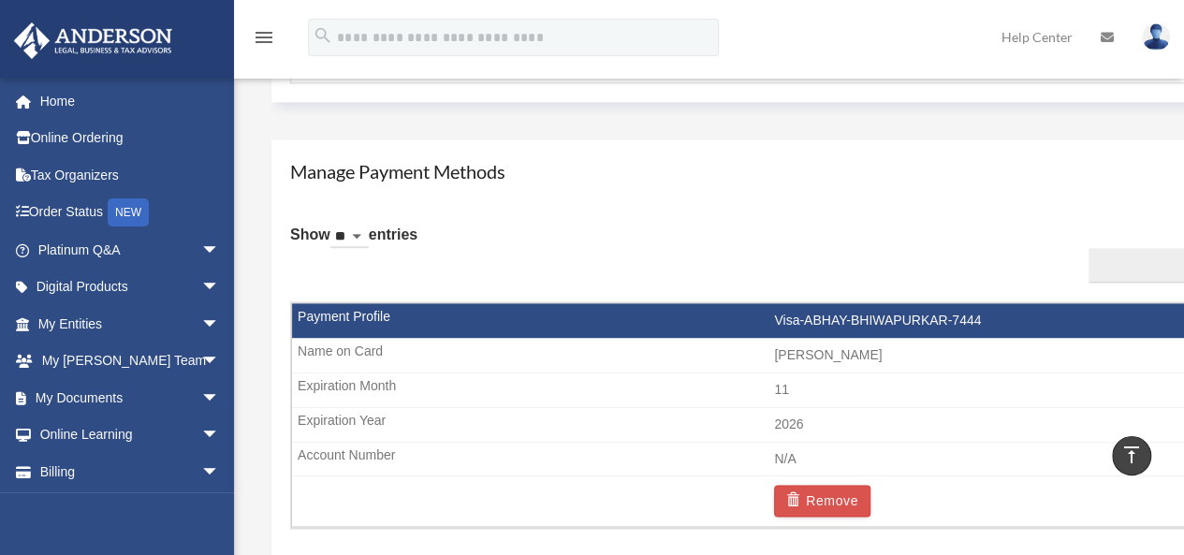
scroll to position [1074, 0]
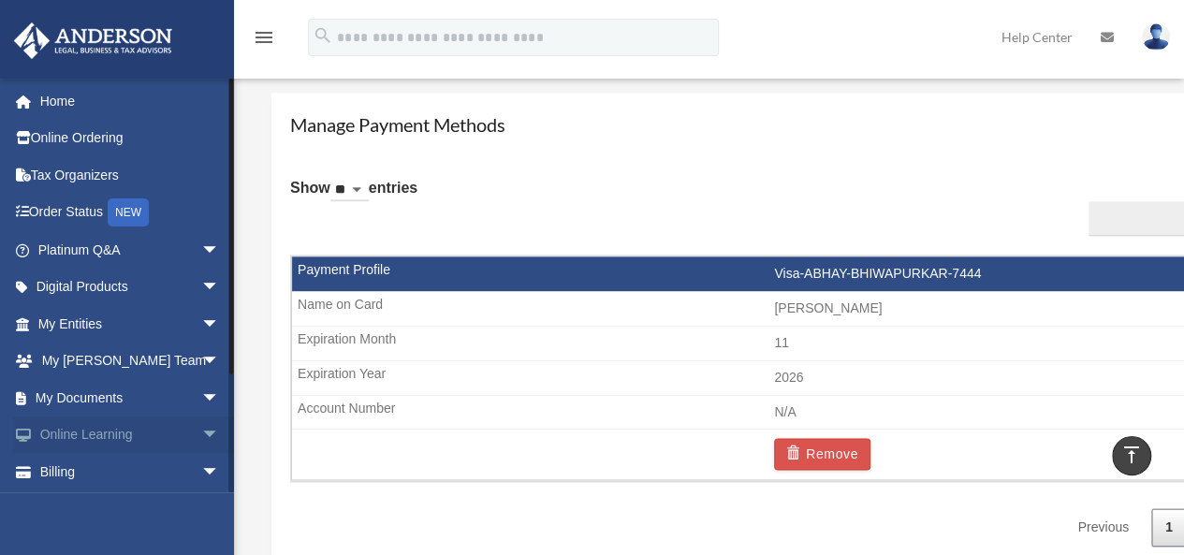
click at [201, 436] on span "arrow_drop_down" at bounding box center [219, 435] width 37 height 38
click at [112, 459] on link "Courses" at bounding box center [137, 471] width 222 height 37
click at [107, 471] on link "Courses" at bounding box center [137, 471] width 222 height 37
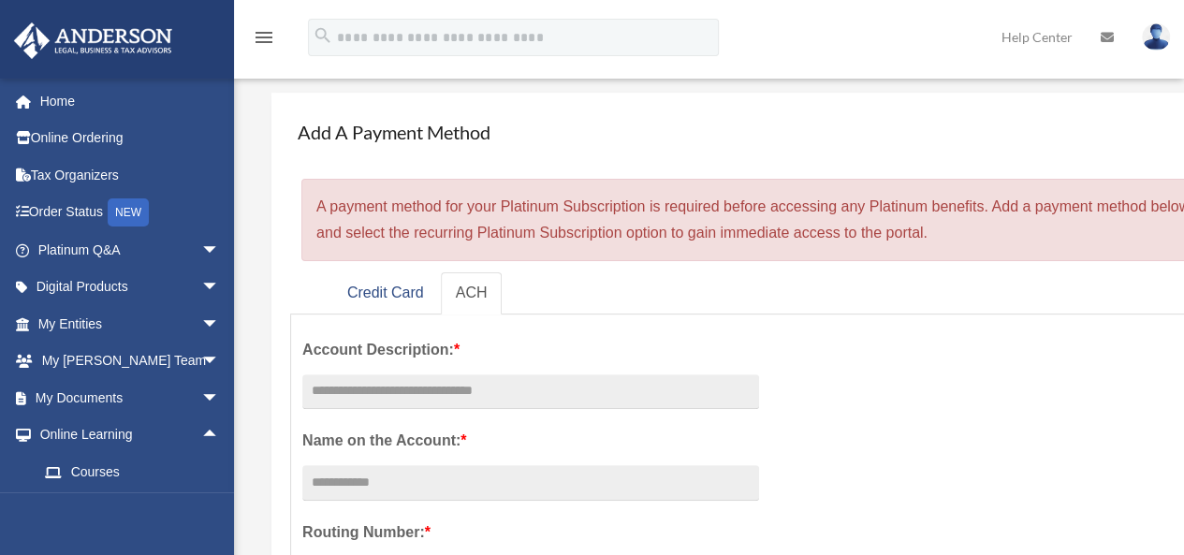
scroll to position [0, 0]
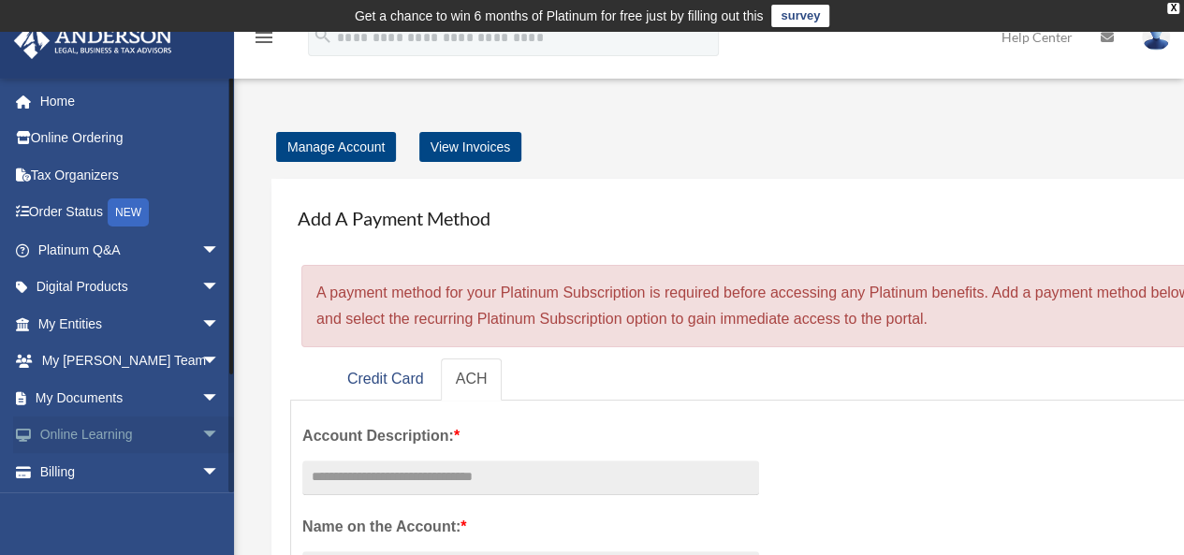
click at [201, 431] on span "arrow_drop_down" at bounding box center [219, 435] width 37 height 38
click at [94, 475] on link "Courses" at bounding box center [137, 471] width 222 height 37
click at [90, 93] on link "Home" at bounding box center [130, 100] width 235 height 37
click at [55, 103] on link "Home" at bounding box center [130, 100] width 235 height 37
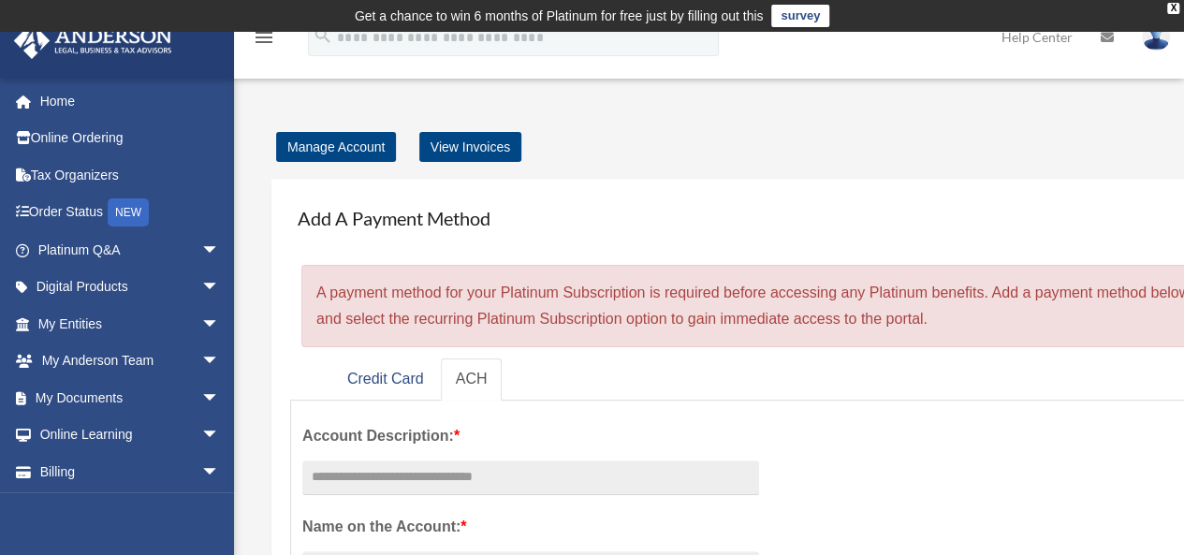
click at [1172, 14] on td "Get a chance to win 6 months of Platinum for free just by filling out this surv…" at bounding box center [592, 16] width 1184 height 32
click at [1171, 8] on div "X" at bounding box center [1173, 8] width 12 height 11
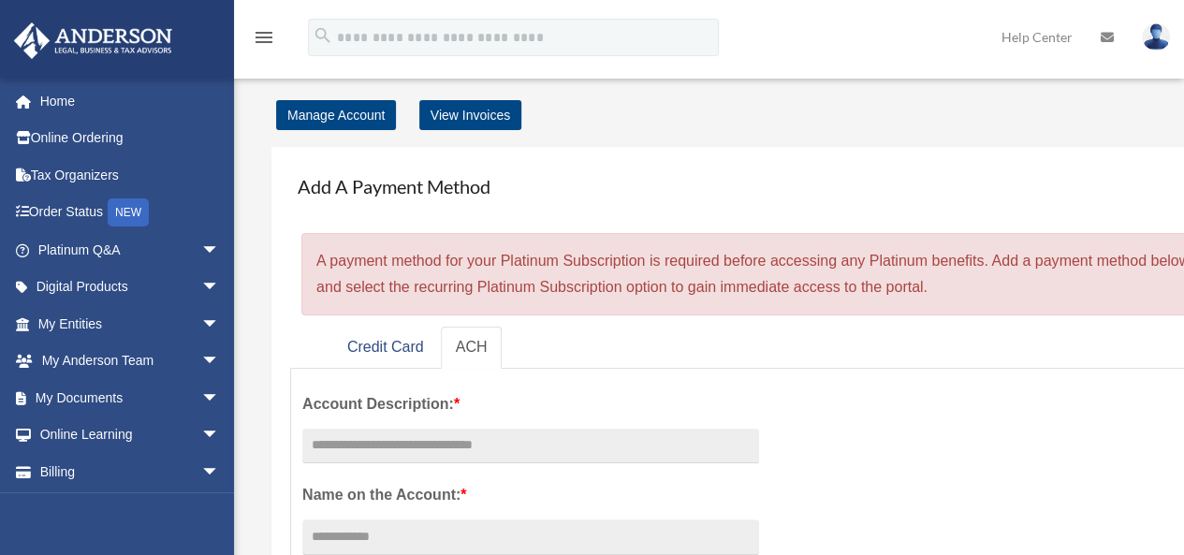
click at [1163, 36] on img at bounding box center [1156, 36] width 28 height 27
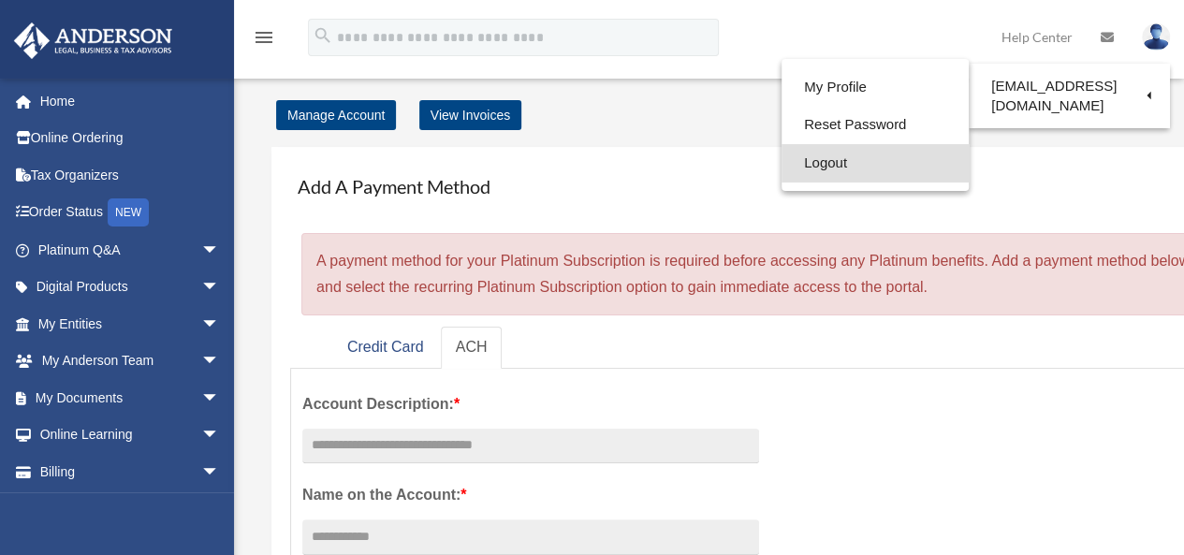
click at [840, 160] on link "Logout" at bounding box center [874, 163] width 187 height 38
